Goal: Transaction & Acquisition: Obtain resource

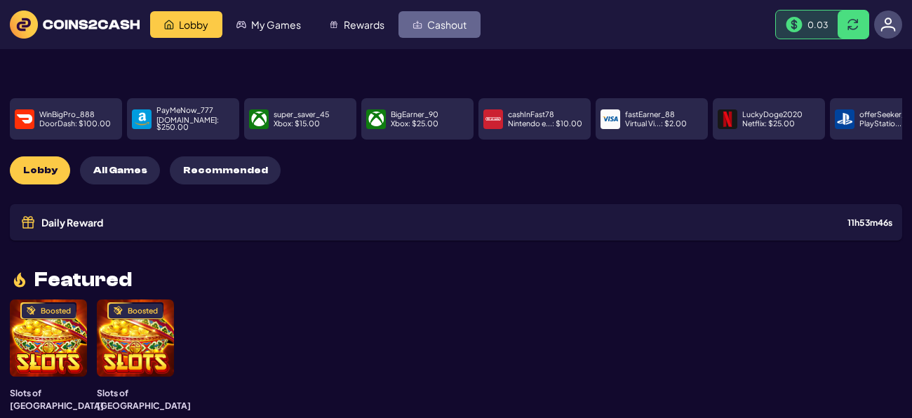
click at [420, 24] on img "Cashout" at bounding box center [418, 25] width 10 height 10
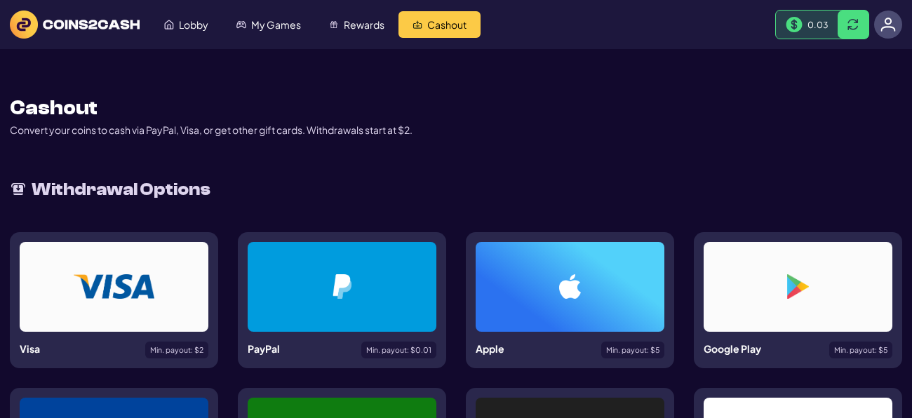
click at [309, 357] on div "PayPal Min. payout: $ 0.01" at bounding box center [342, 351] width 189 height 18
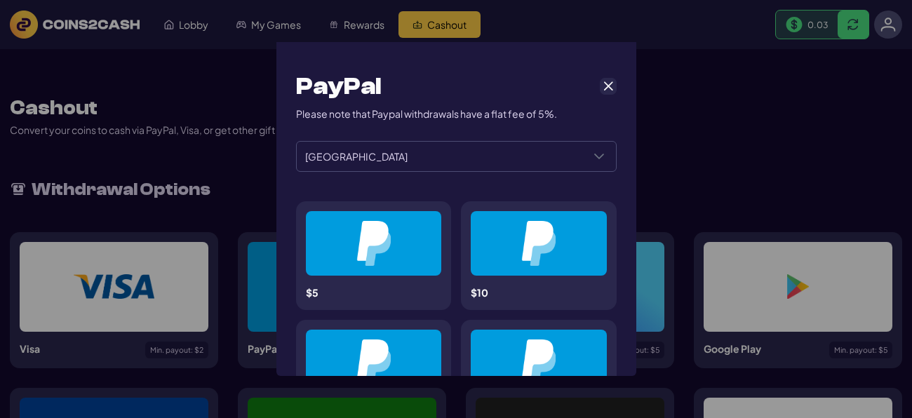
click at [604, 95] on div "PayPal" at bounding box center [456, 87] width 321 height 30
click at [608, 82] on span "Cancel" at bounding box center [608, 86] width 13 height 13
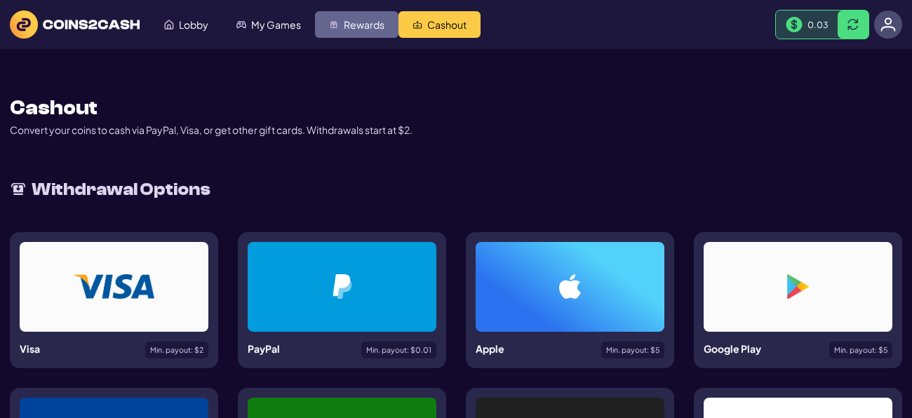
click at [378, 14] on link "Rewards" at bounding box center [357, 24] width 84 height 27
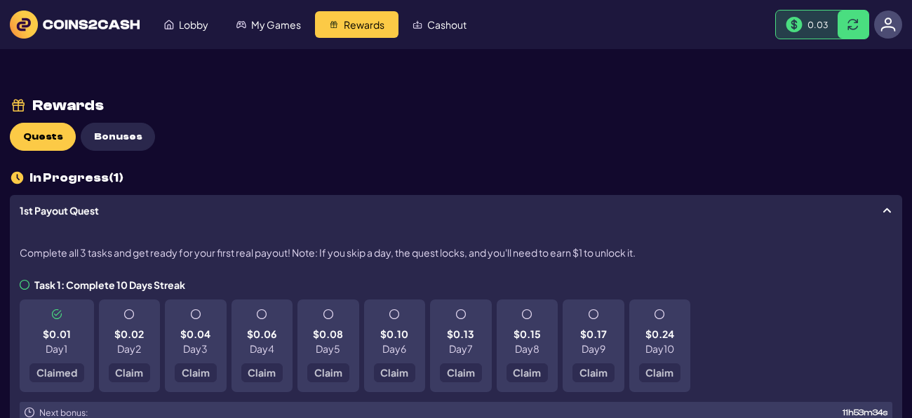
click at [116, 369] on div "$0.02 Day 2 Claim" at bounding box center [130, 346] width 62 height 93
click at [183, 33] on link "Lobby" at bounding box center [186, 24] width 72 height 27
